Goal: Book appointment/travel/reservation

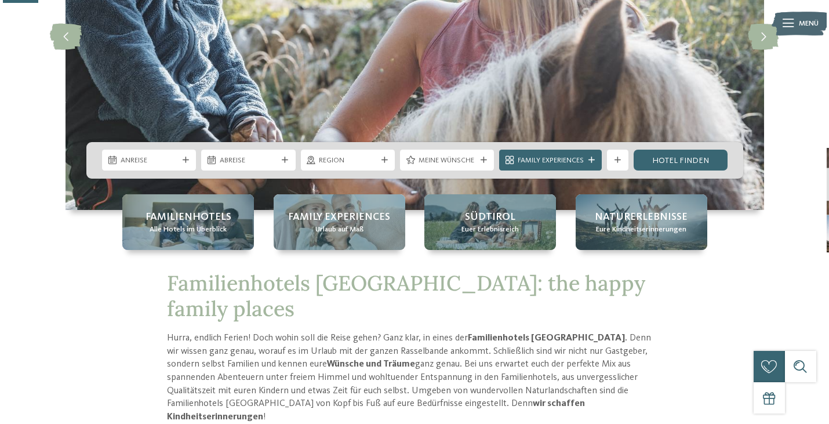
scroll to position [190, 0]
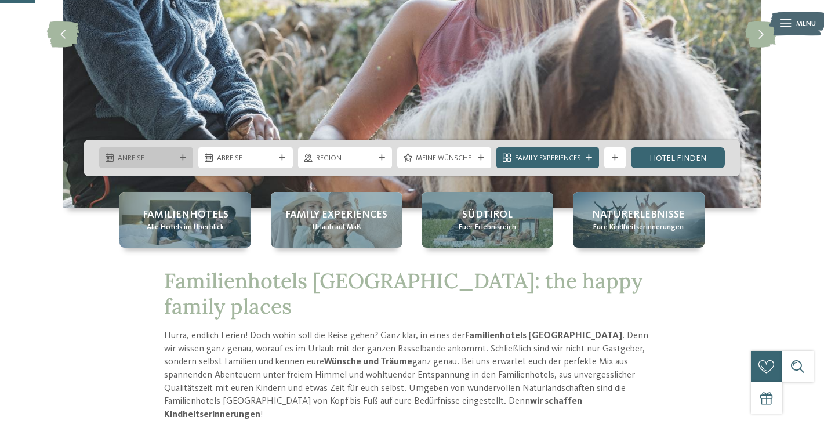
click at [162, 156] on span "Anreise" at bounding box center [146, 158] width 57 height 10
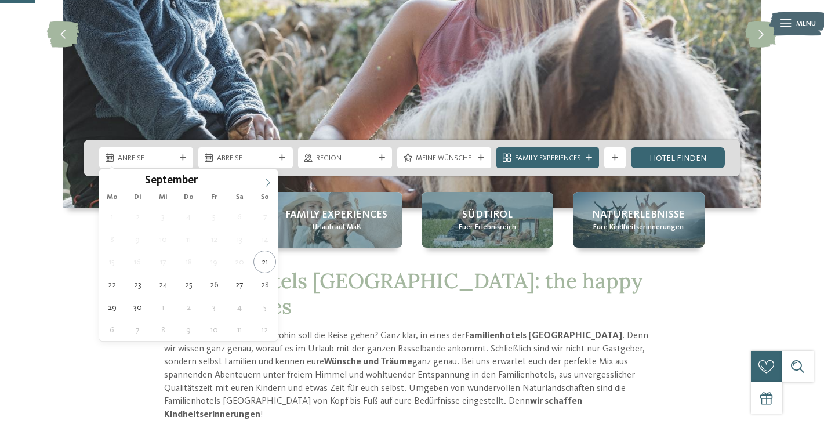
click at [268, 181] on icon at bounding box center [268, 183] width 4 height 8
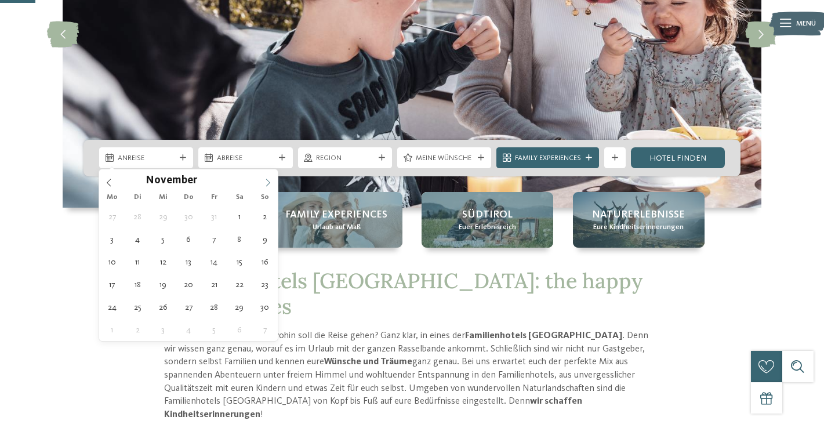
click at [268, 181] on icon at bounding box center [268, 183] width 4 height 8
type div "[DATE]"
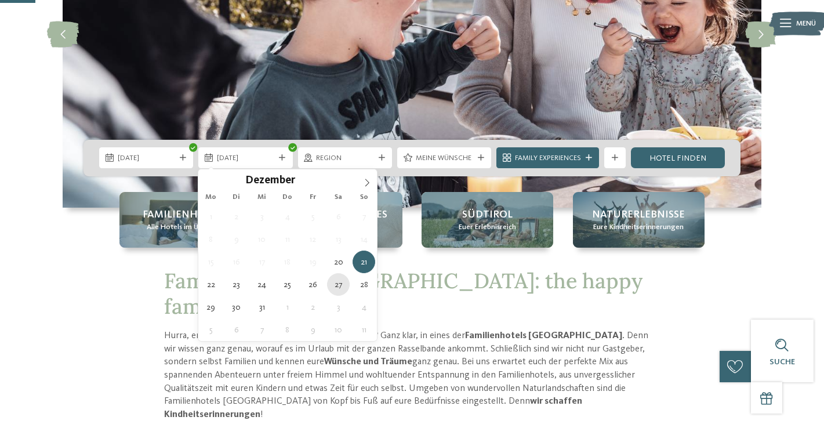
type div "[DATE]"
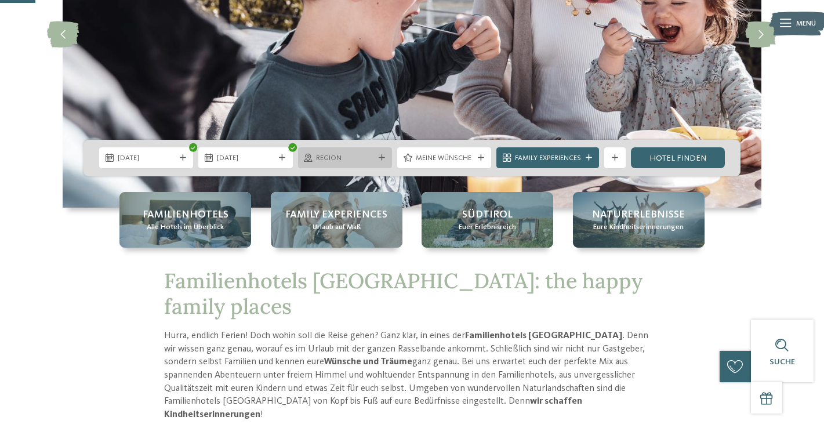
click at [356, 156] on span "Region" at bounding box center [344, 158] width 57 height 10
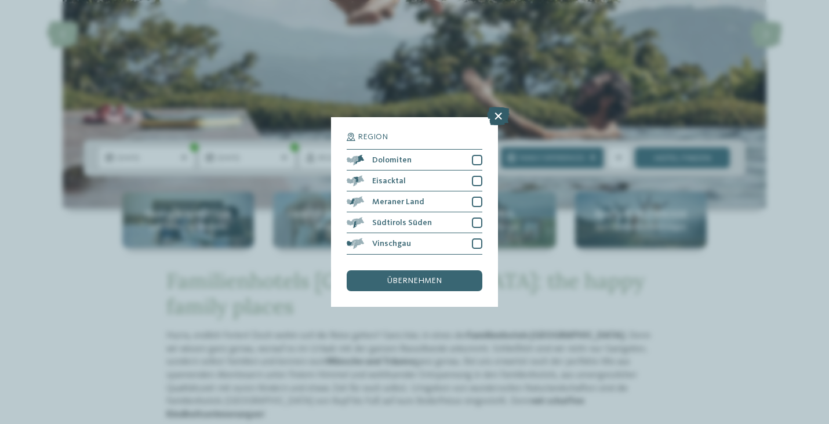
click at [498, 107] on icon at bounding box center [498, 116] width 23 height 19
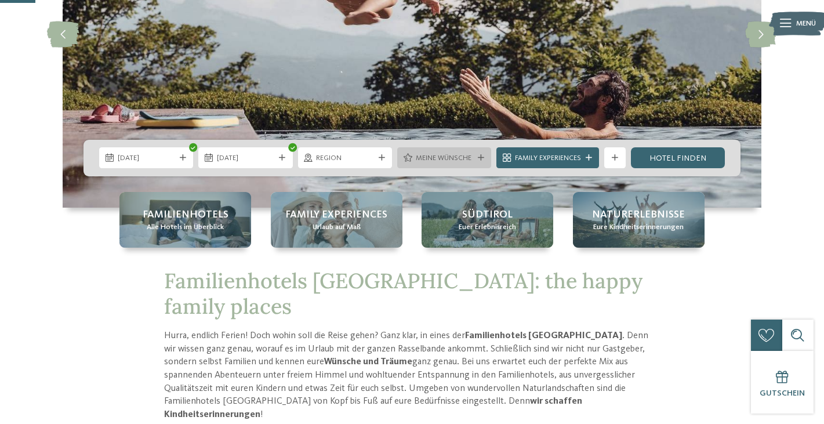
click at [482, 156] on icon at bounding box center [481, 158] width 6 height 6
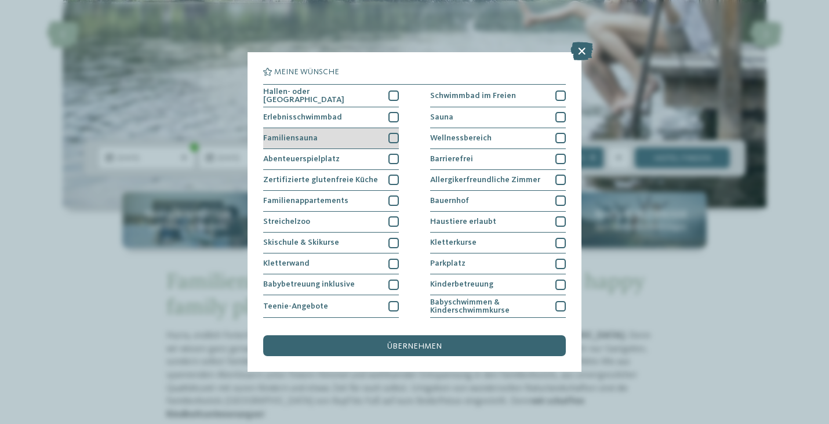
click at [395, 136] on div at bounding box center [393, 138] width 10 height 10
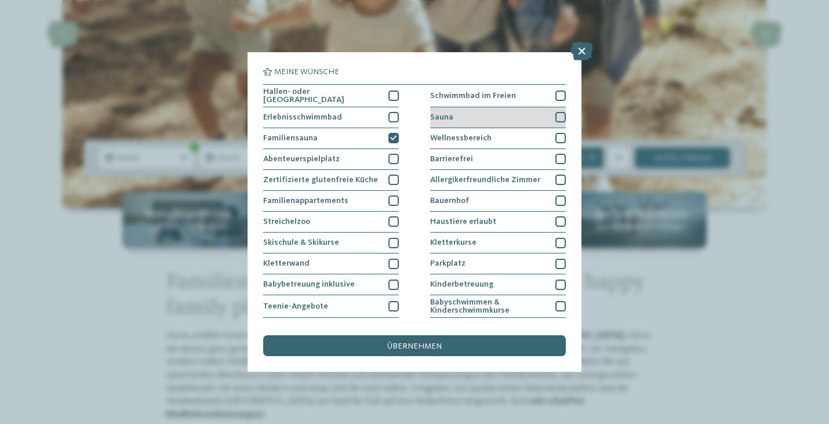
click at [559, 117] on div at bounding box center [560, 117] width 10 height 10
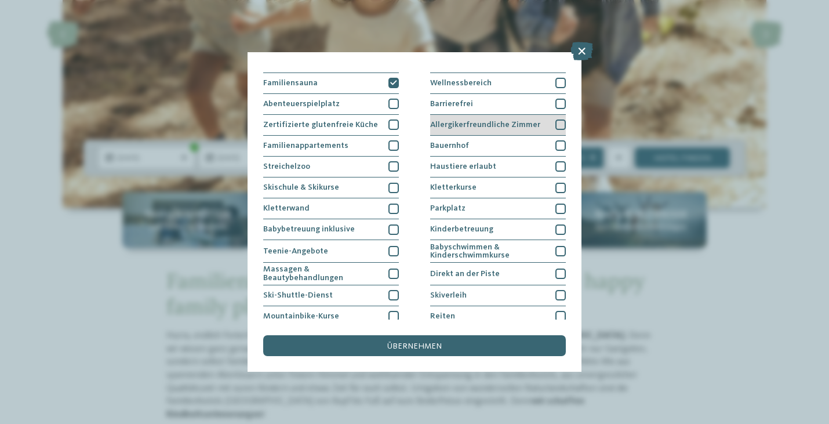
scroll to position [58, 0]
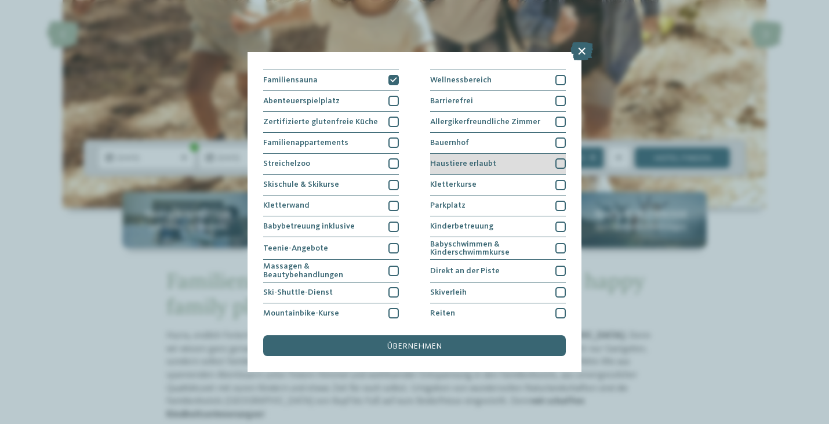
click at [555, 162] on div at bounding box center [560, 163] width 10 height 10
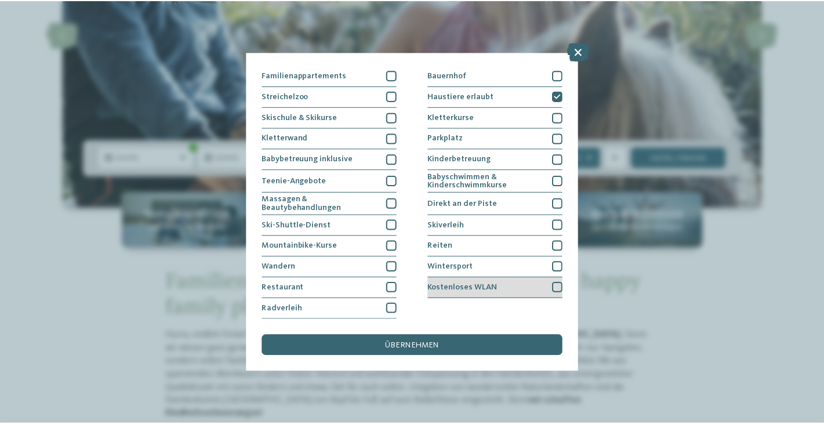
scroll to position [227, 0]
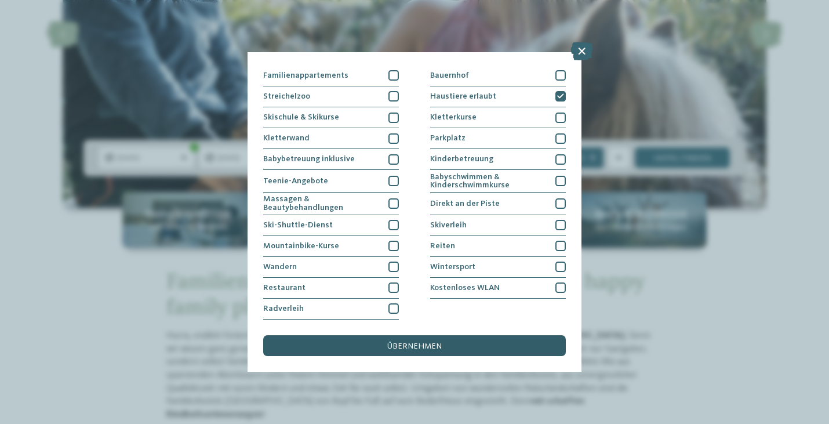
click at [407, 342] on span "übernehmen" at bounding box center [414, 346] width 54 height 8
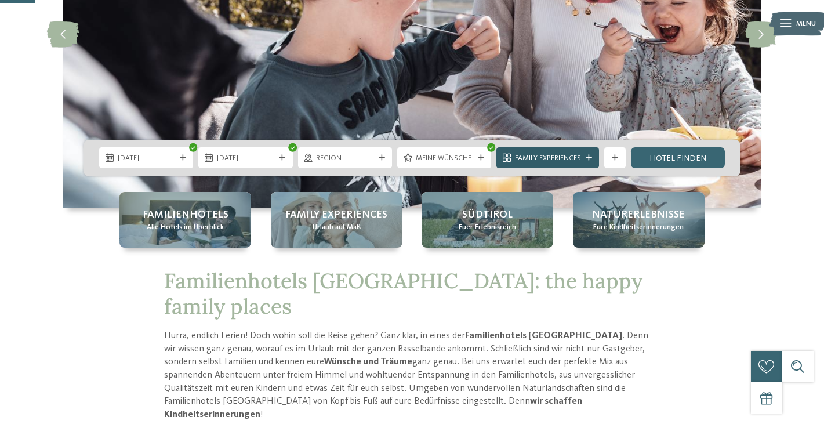
click at [589, 155] on icon at bounding box center [588, 158] width 6 height 6
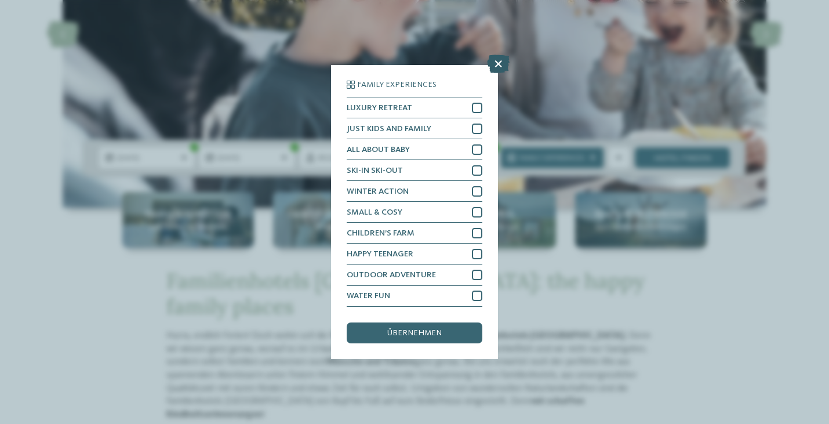
click at [498, 55] on icon at bounding box center [498, 64] width 23 height 19
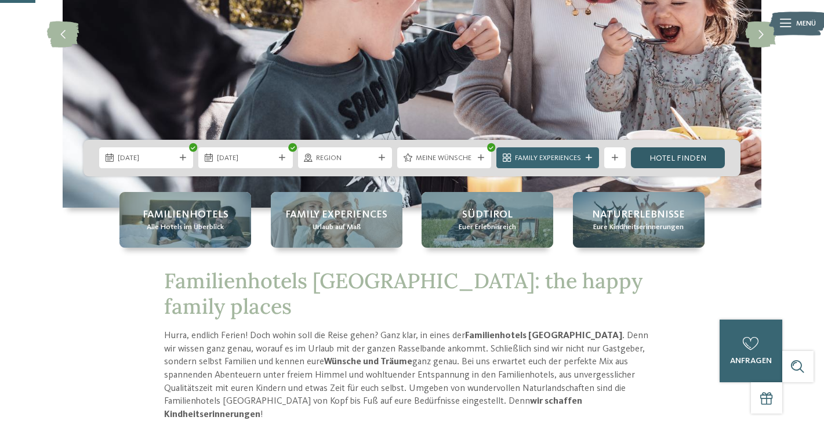
click at [685, 159] on link "Hotel finden" at bounding box center [678, 157] width 94 height 21
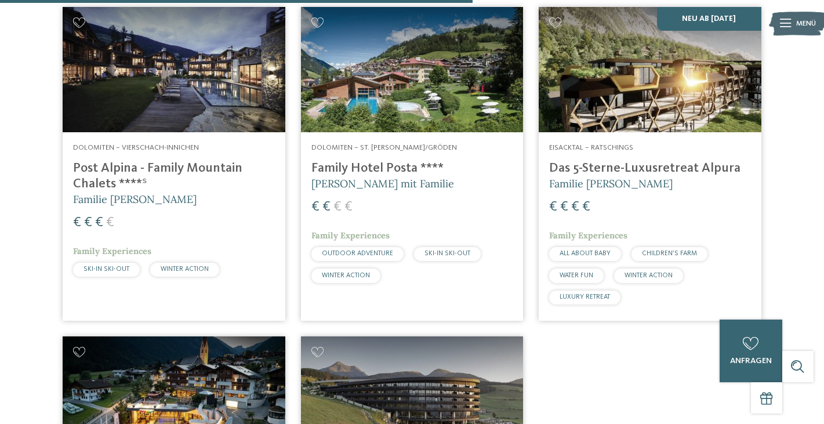
scroll to position [1051, 0]
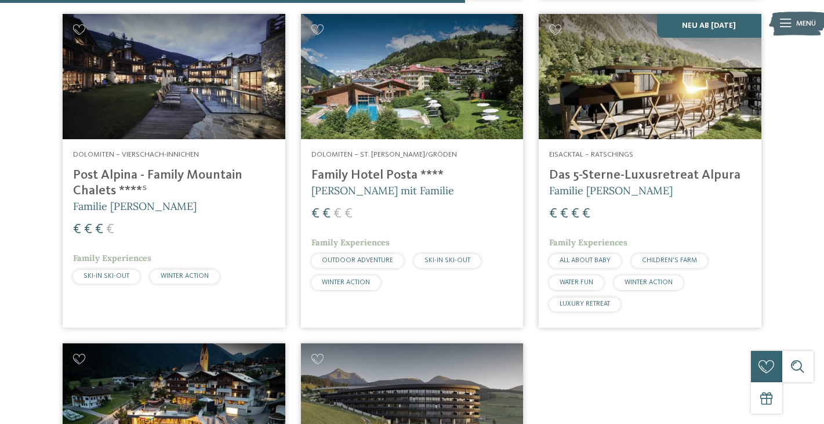
click at [181, 169] on h4 "Post Alpina - Family Mountain Chalets ****ˢ" at bounding box center [174, 183] width 202 height 31
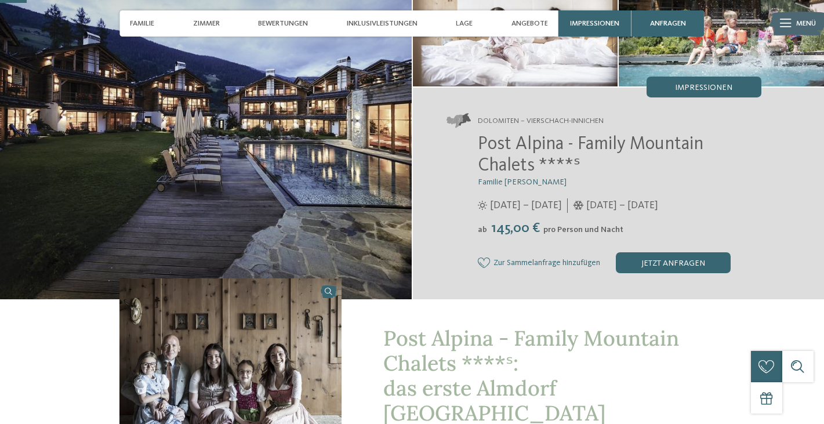
scroll to position [119, 0]
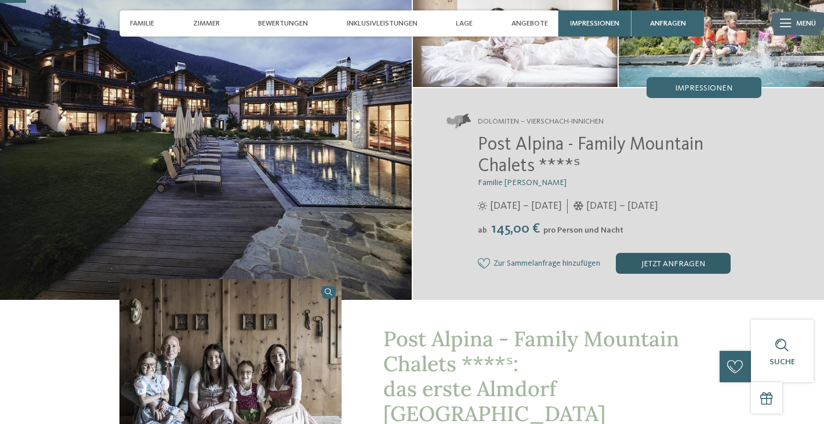
click at [691, 267] on div "jetzt anfragen" at bounding box center [673, 263] width 115 height 21
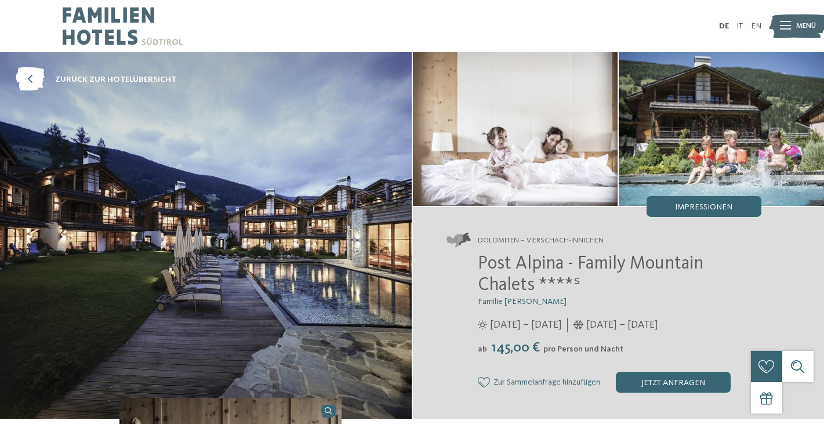
scroll to position [0, 0]
drag, startPoint x: 482, startPoint y: 263, endPoint x: 507, endPoint y: 271, distance: 26.4
click at [507, 271] on span "Post Alpina - Family Mountain Chalets ****ˢ" at bounding box center [590, 274] width 225 height 41
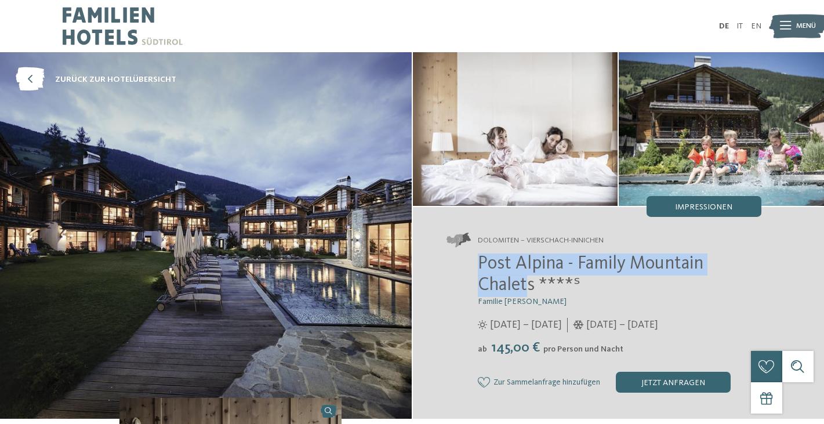
drag, startPoint x: 529, startPoint y: 285, endPoint x: 478, endPoint y: 257, distance: 57.8
click at [478, 257] on span "Post Alpina - Family Mountain Chalets ****ˢ" at bounding box center [590, 274] width 225 height 41
copy span "Post Alpina - Family Mountain Chalet"
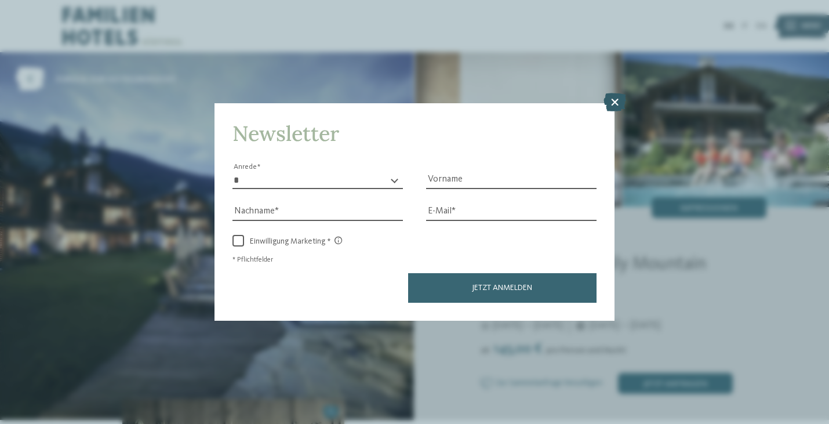
click at [609, 93] on icon at bounding box center [614, 102] width 23 height 19
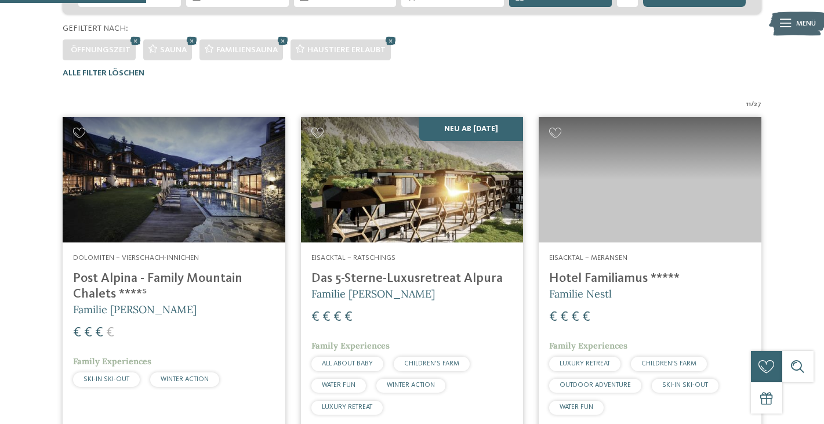
scroll to position [334, 0]
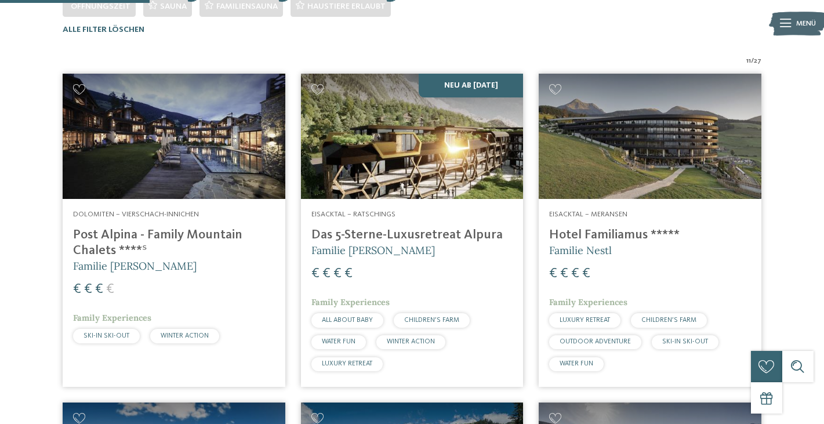
click at [384, 234] on h4 "Das 5-Sterne-Luxusretreat Alpura" at bounding box center [412, 235] width 202 height 16
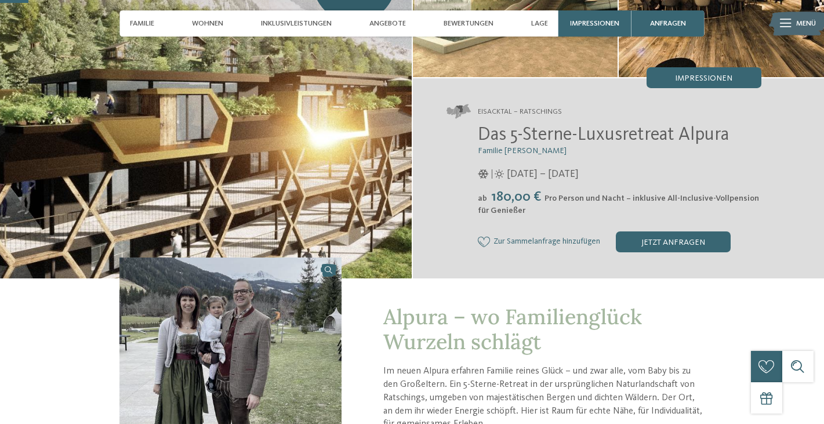
scroll to position [127, 0]
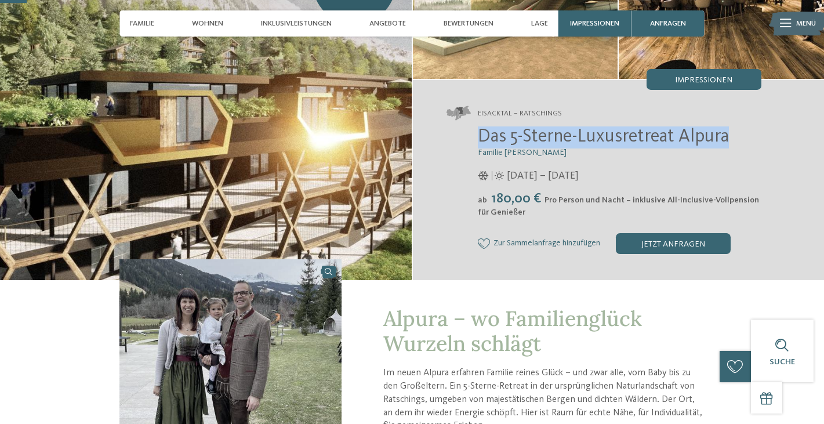
drag, startPoint x: 480, startPoint y: 136, endPoint x: 731, endPoint y: 134, distance: 251.6
click at [732, 134] on h2 "Das 5-Sterne-Luxusretreat Alpura" at bounding box center [619, 137] width 283 height 22
copy span "Das 5-Sterne-Luxusretreat Alpura"
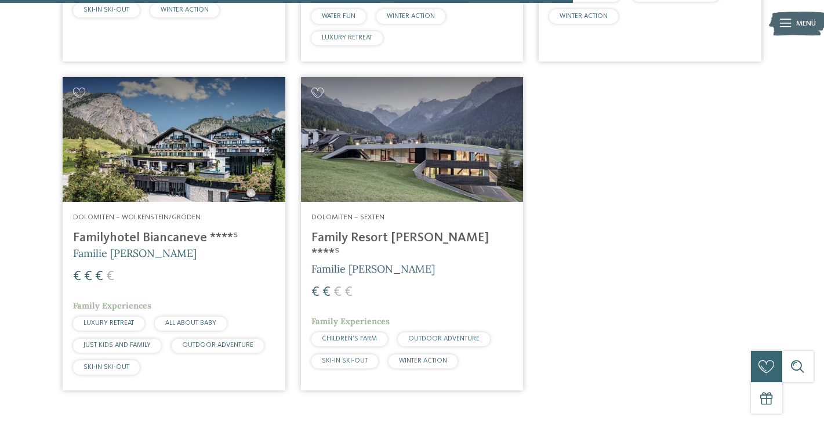
scroll to position [1309, 0]
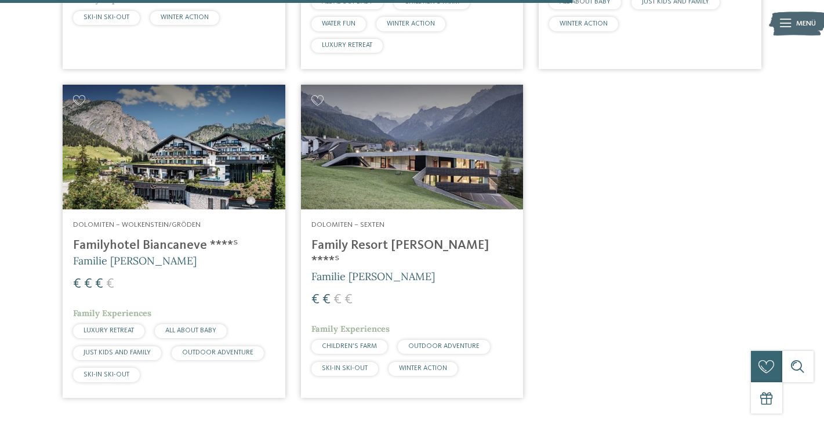
click at [166, 240] on h4 "Familyhotel Biancaneve ****ˢ" at bounding box center [174, 246] width 202 height 16
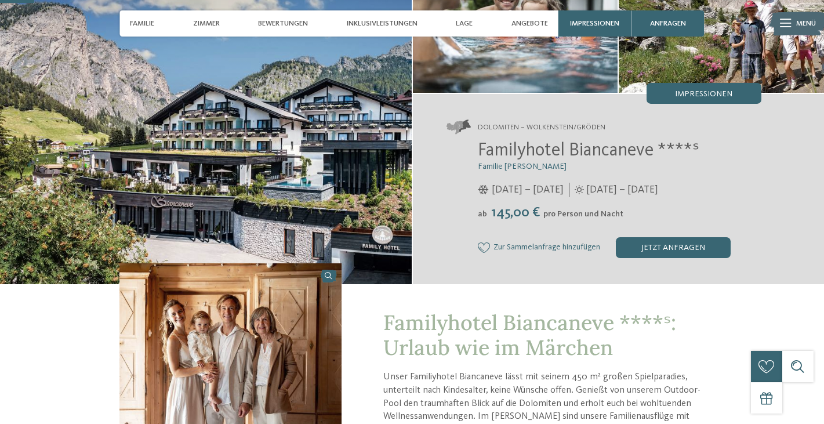
scroll to position [137, 0]
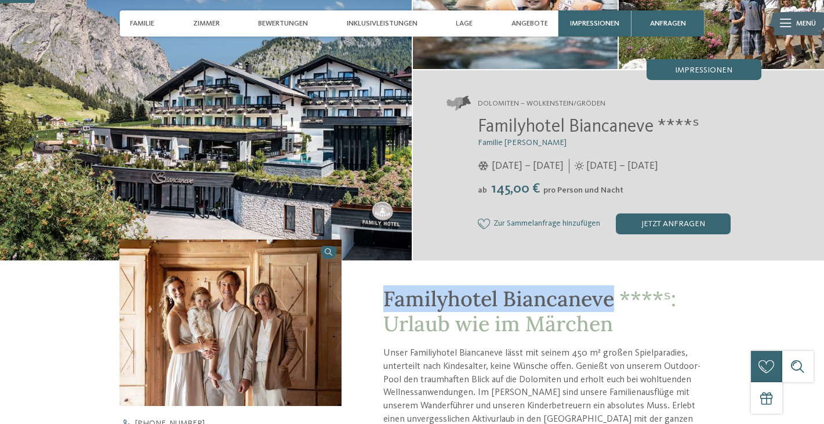
drag, startPoint x: 388, startPoint y: 293, endPoint x: 615, endPoint y: 300, distance: 227.3
click at [615, 300] on span "Familyhotel Biancaneve ****ˢ: Urlaub wie im Märchen" at bounding box center [529, 311] width 293 height 52
copy span "Familyhotel Biancaneve"
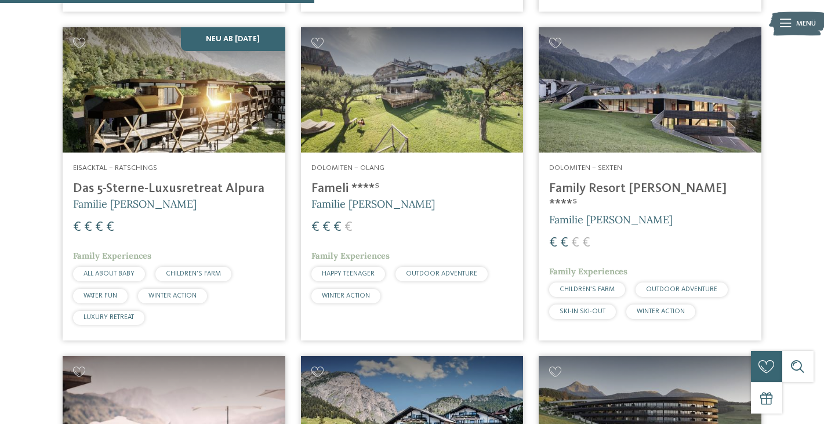
scroll to position [711, 0]
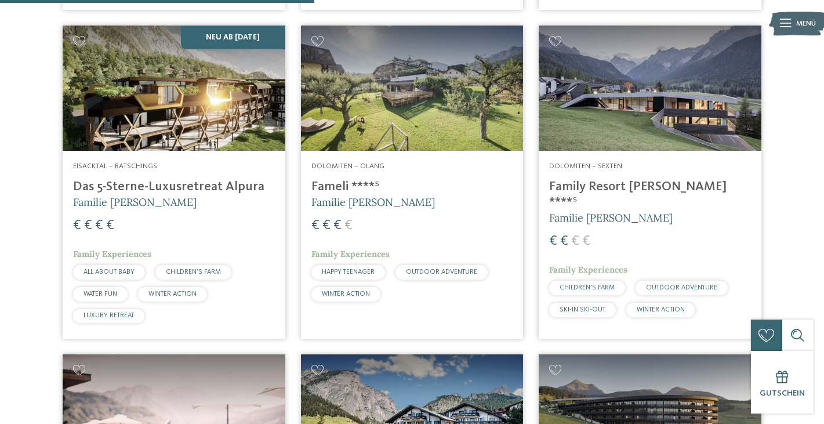
click at [614, 184] on h4 "Family Resort [PERSON_NAME] ****ˢ" at bounding box center [650, 194] width 202 height 31
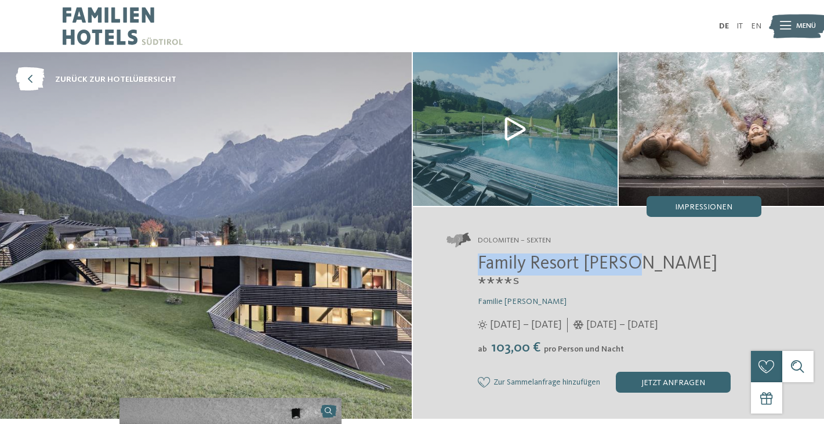
drag, startPoint x: 481, startPoint y: 264, endPoint x: 632, endPoint y: 265, distance: 151.9
click at [632, 265] on span "Family Resort [PERSON_NAME] ****ˢ" at bounding box center [597, 274] width 239 height 41
copy span "Family Resort [PERSON_NAME]"
